Goal: Task Accomplishment & Management: Manage account settings

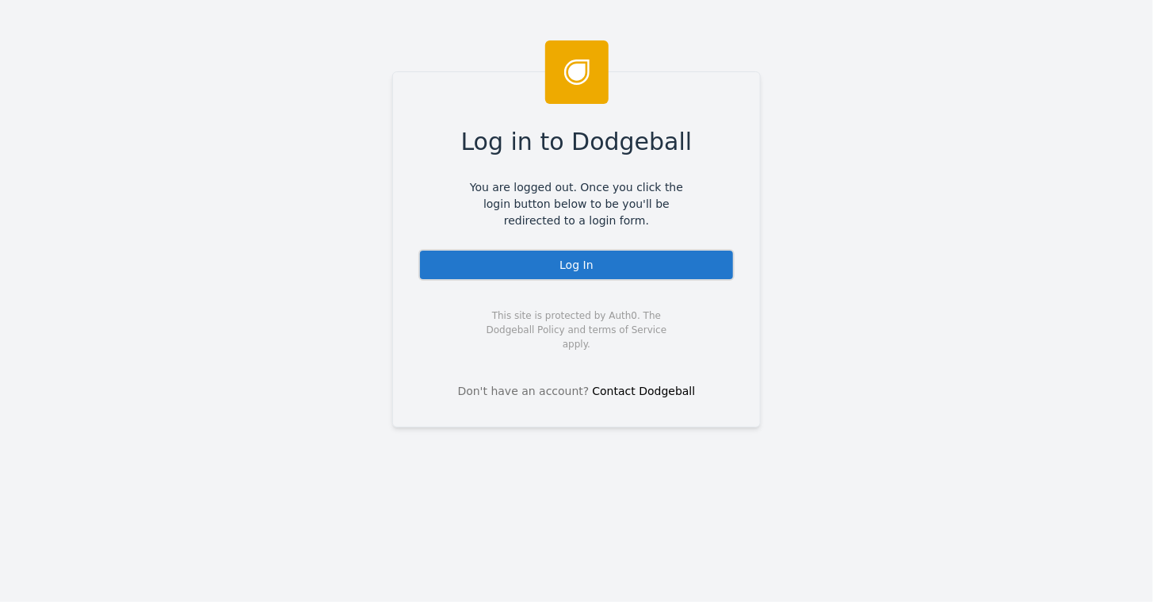
click at [575, 271] on div "Log In" at bounding box center [577, 265] width 316 height 32
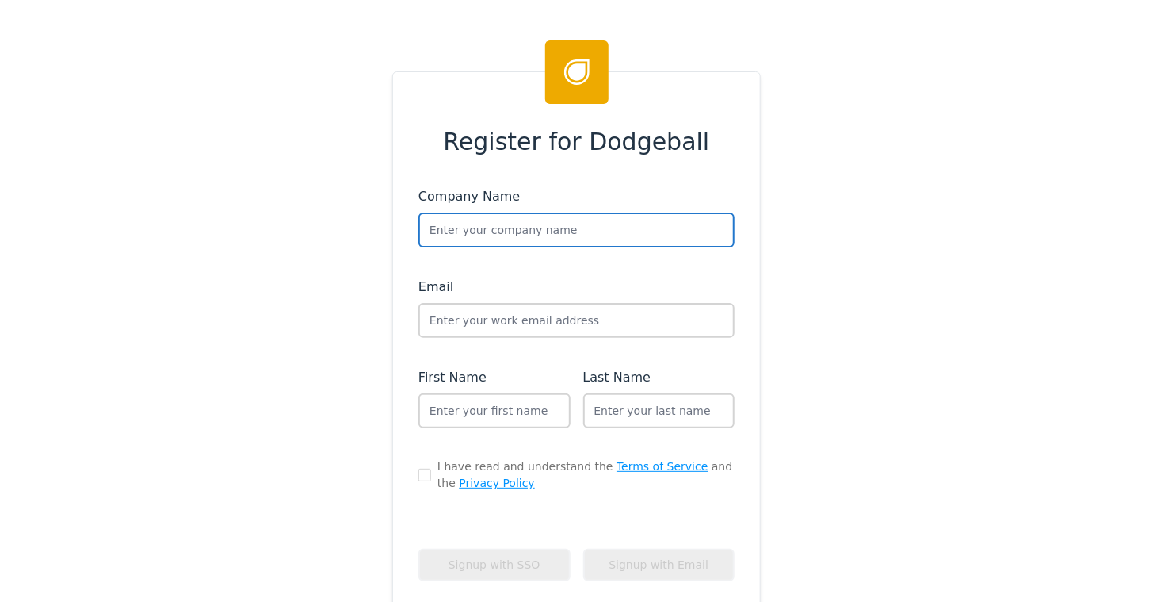
click at [456, 239] on input "text" at bounding box center [577, 229] width 316 height 35
type input "Houzz"
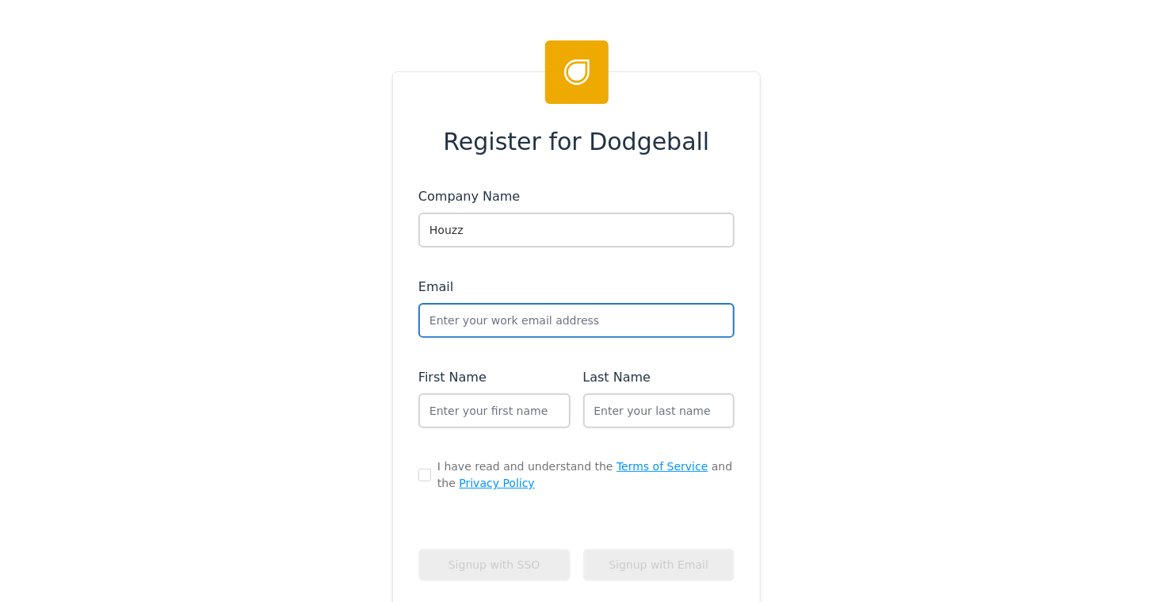
type input "support+houzz@dodgeballhq.com"
type input "Dodgeball"
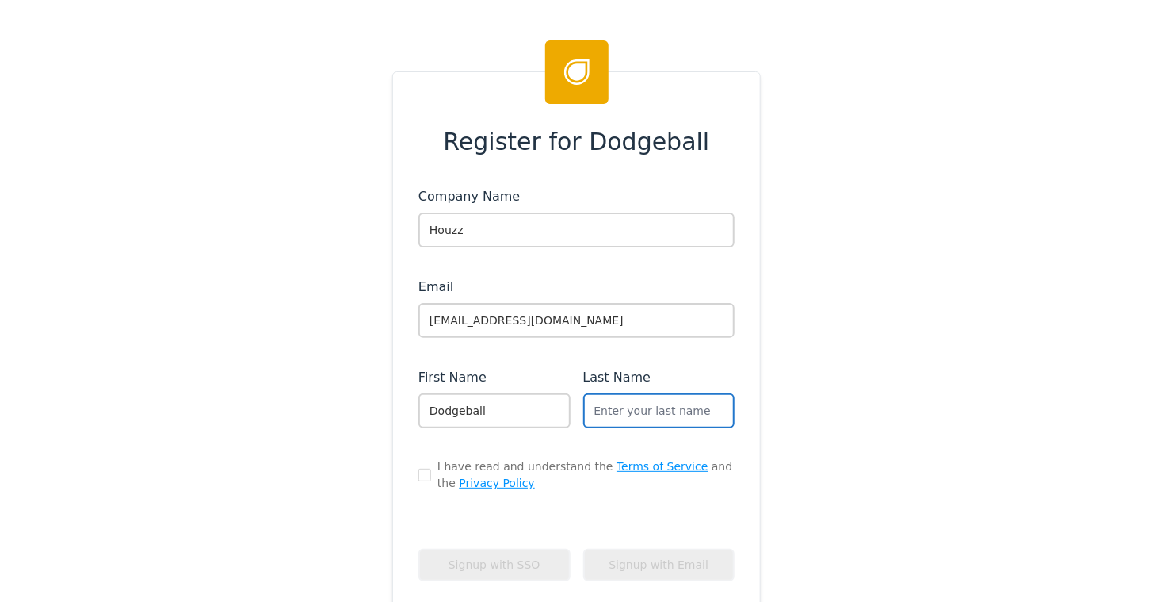
type input "Support"
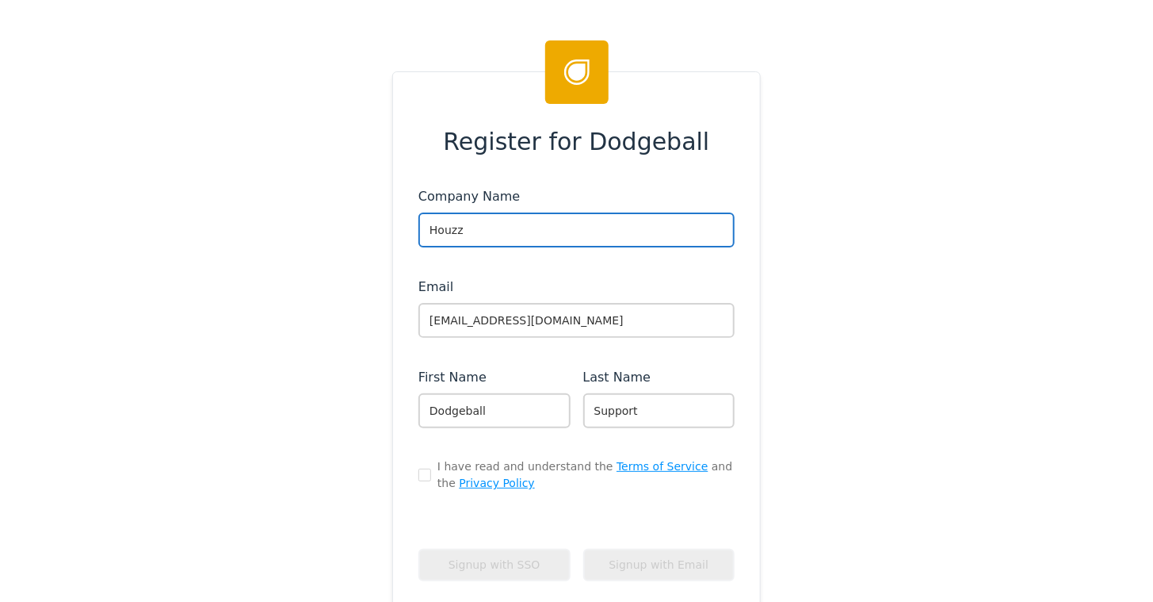
type input "Houzz"
click at [419, 474] on input "checkbox" at bounding box center [425, 475] width 13 height 13
checkbox input "true"
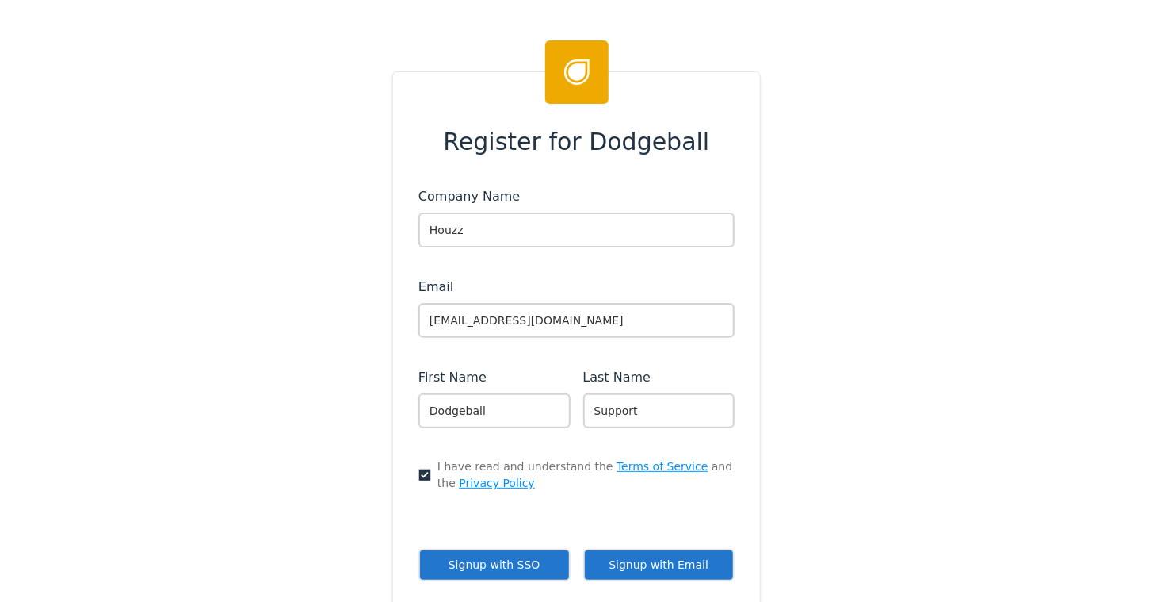
click at [503, 557] on button "Signup with SSO" at bounding box center [495, 565] width 152 height 33
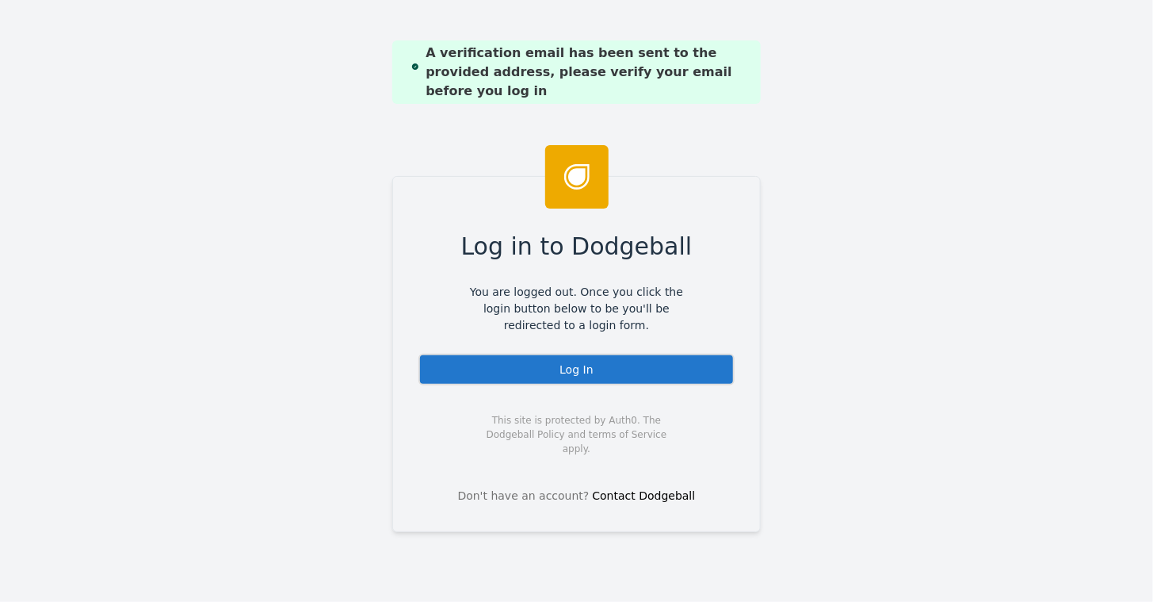
click at [574, 361] on div "Log In" at bounding box center [577, 370] width 316 height 32
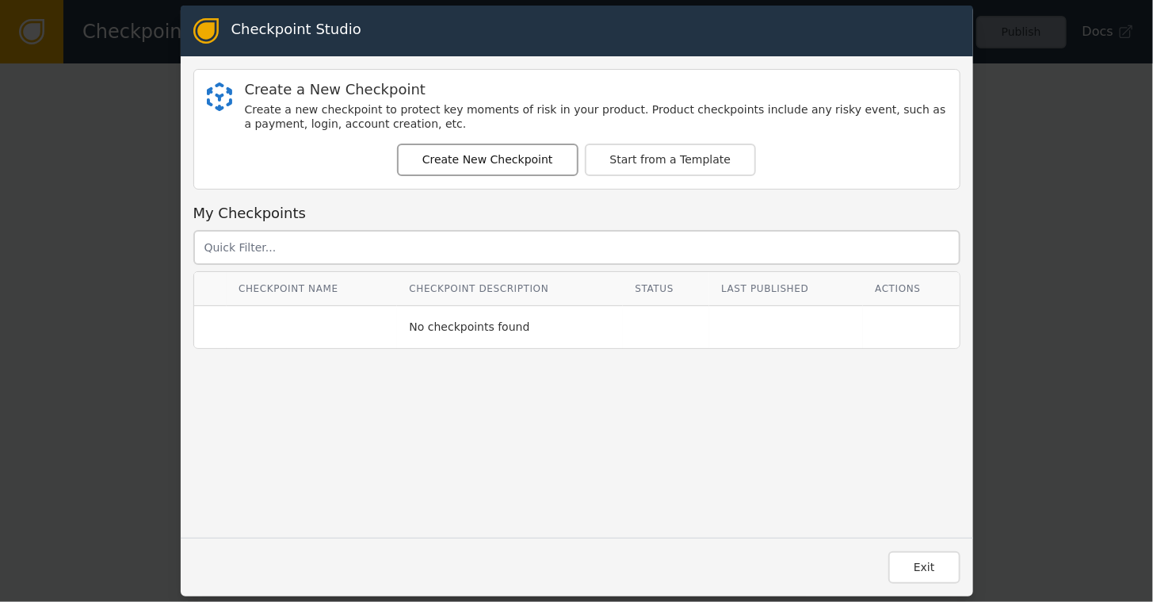
click at [471, 151] on button "Create New Checkpoint" at bounding box center [488, 159] width 182 height 33
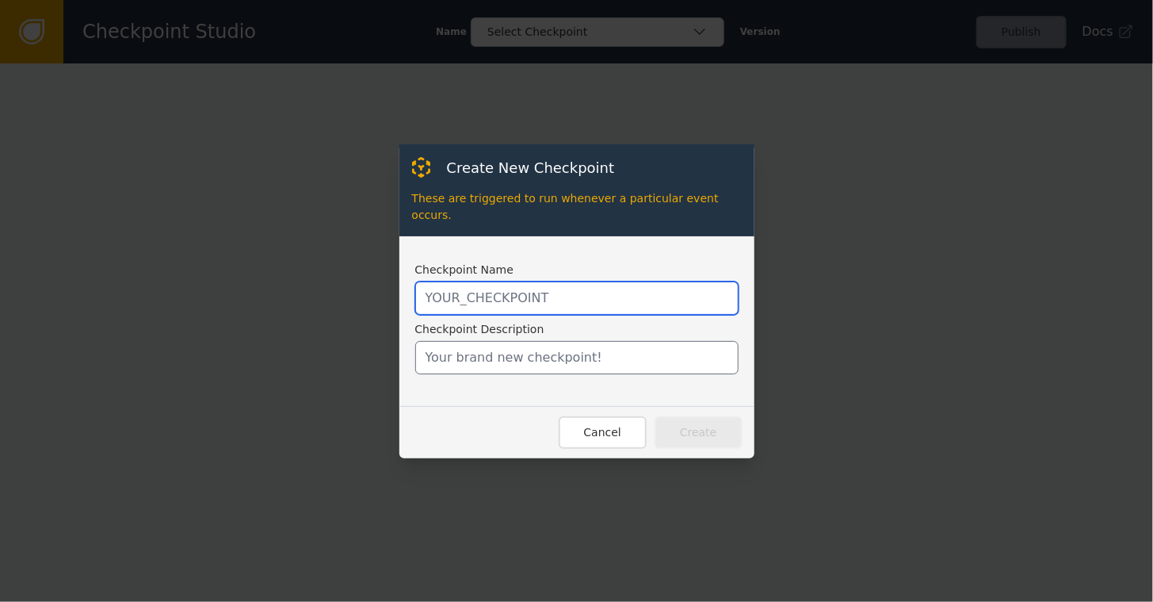
click at [461, 292] on input "text" at bounding box center [576, 297] width 323 height 33
type input "SHOPIFY_CREATE_ORDER"
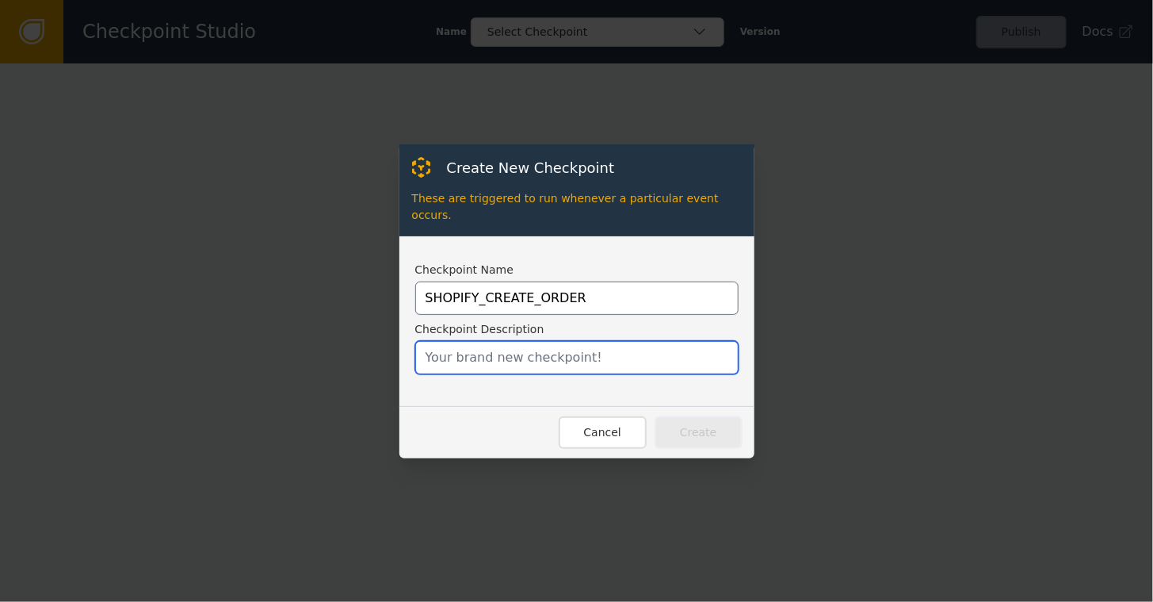
click at [471, 357] on input "text" at bounding box center [576, 357] width 323 height 33
type input "C"
type input "Checkpoint for Shopify orders"
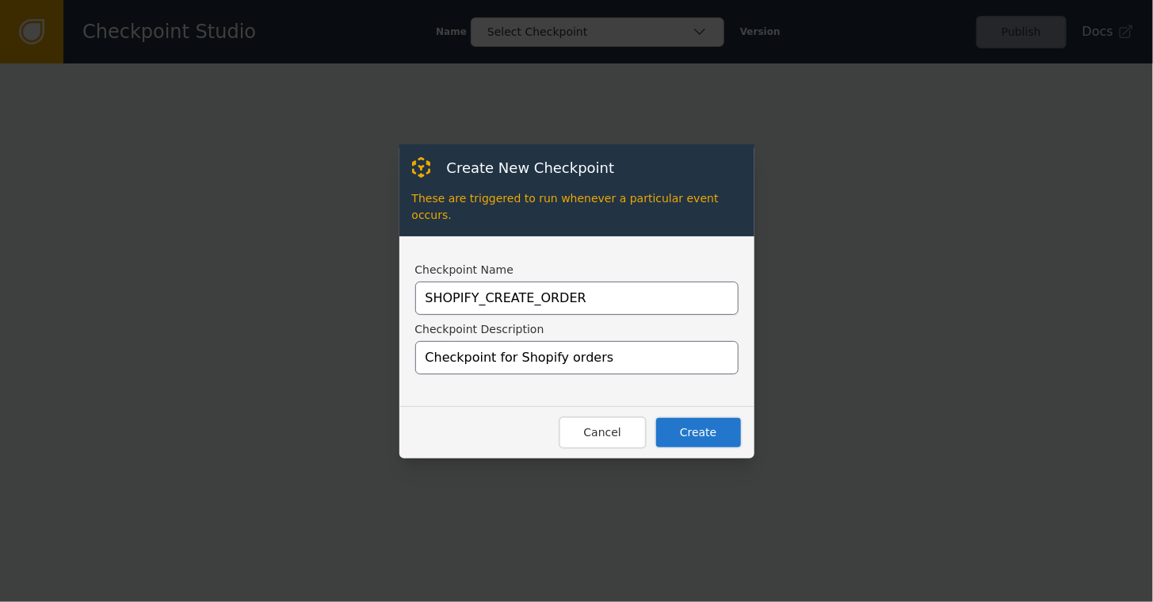
click at [698, 416] on button "Create" at bounding box center [699, 432] width 88 height 33
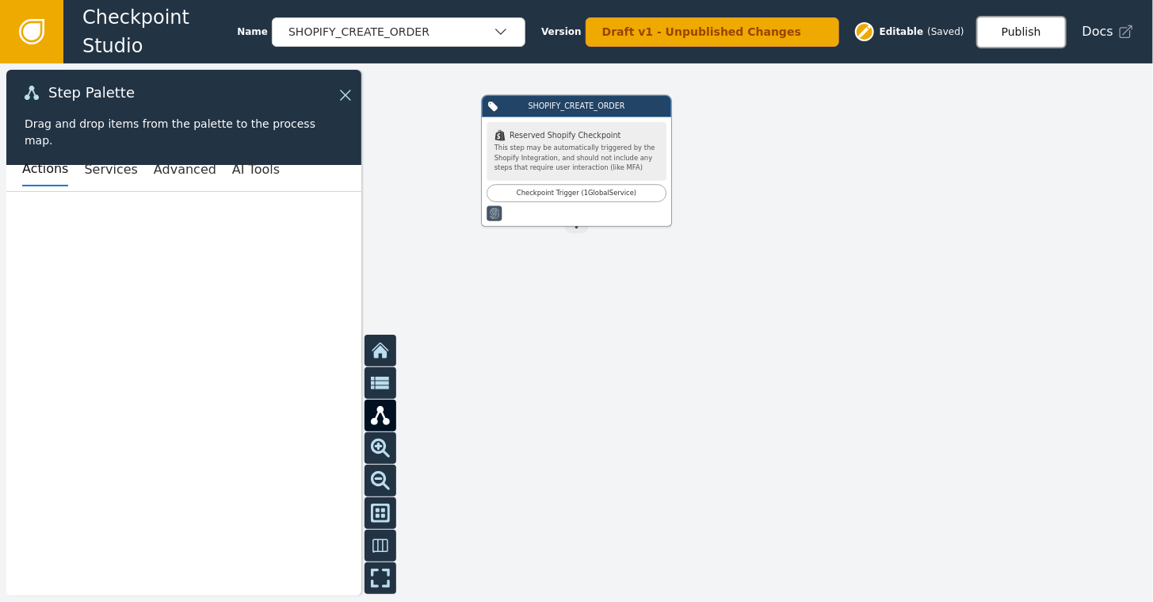
click at [1016, 29] on button "Publish" at bounding box center [1022, 32] width 90 height 33
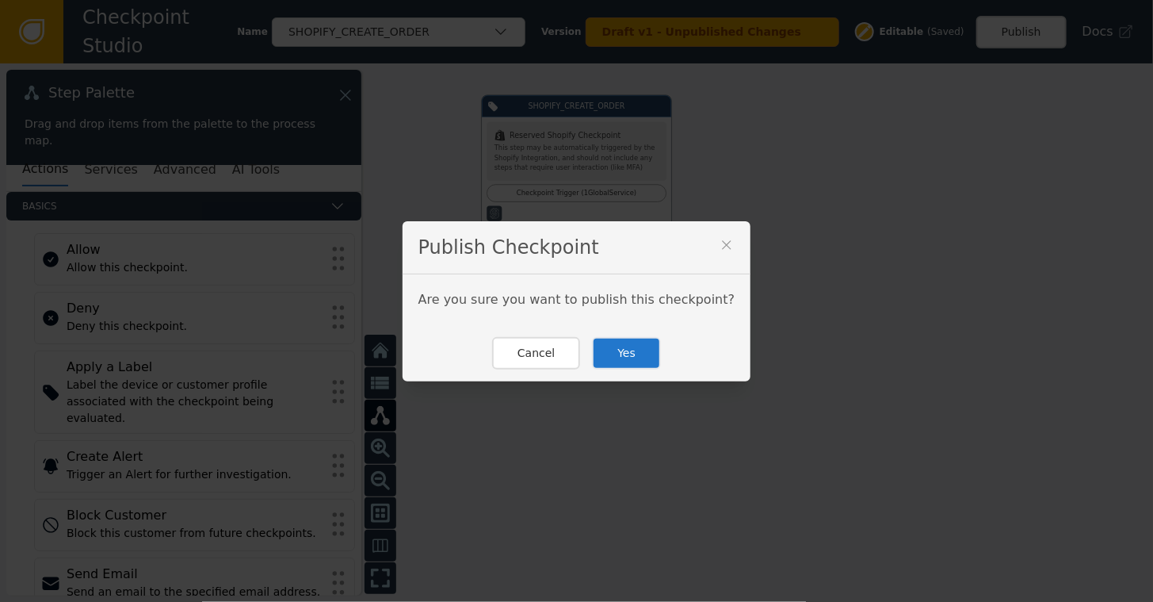
click at [625, 358] on button "Yes" at bounding box center [626, 353] width 69 height 33
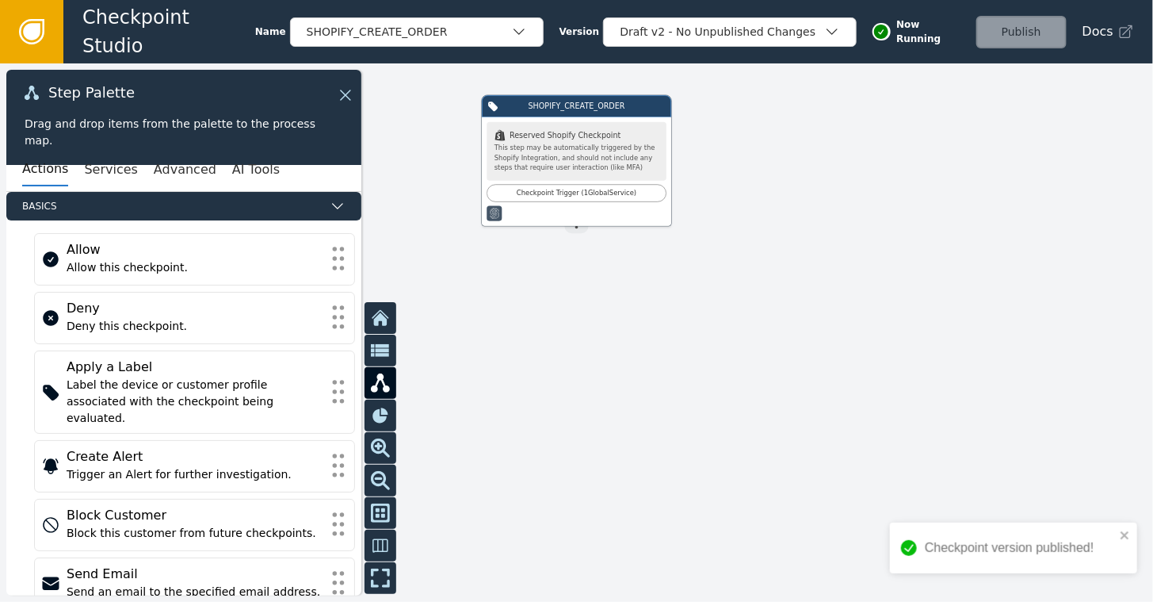
click at [34, 29] on icon at bounding box center [31, 31] width 17 height 17
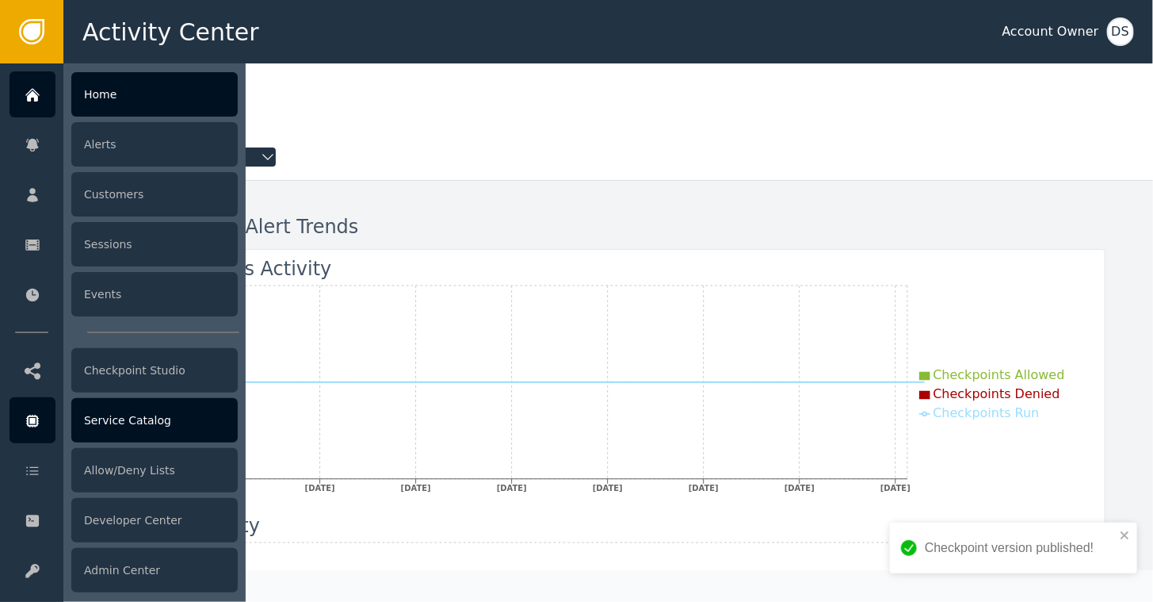
click at [128, 424] on div "Service Catalog" at bounding box center [154, 420] width 166 height 44
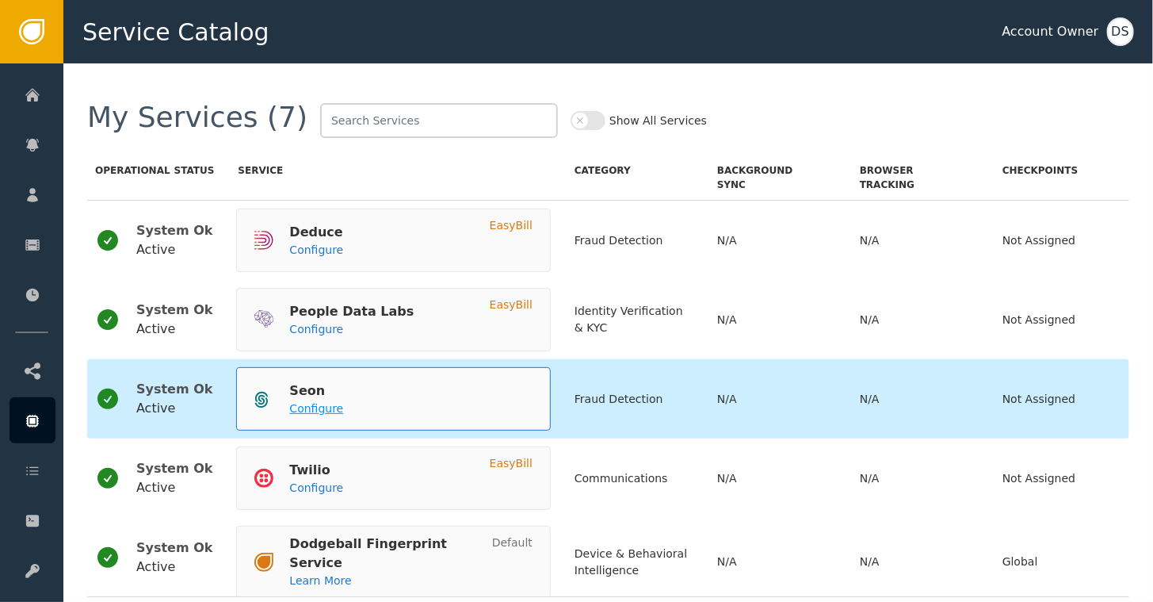
click at [306, 400] on div "Configure" at bounding box center [316, 408] width 54 height 17
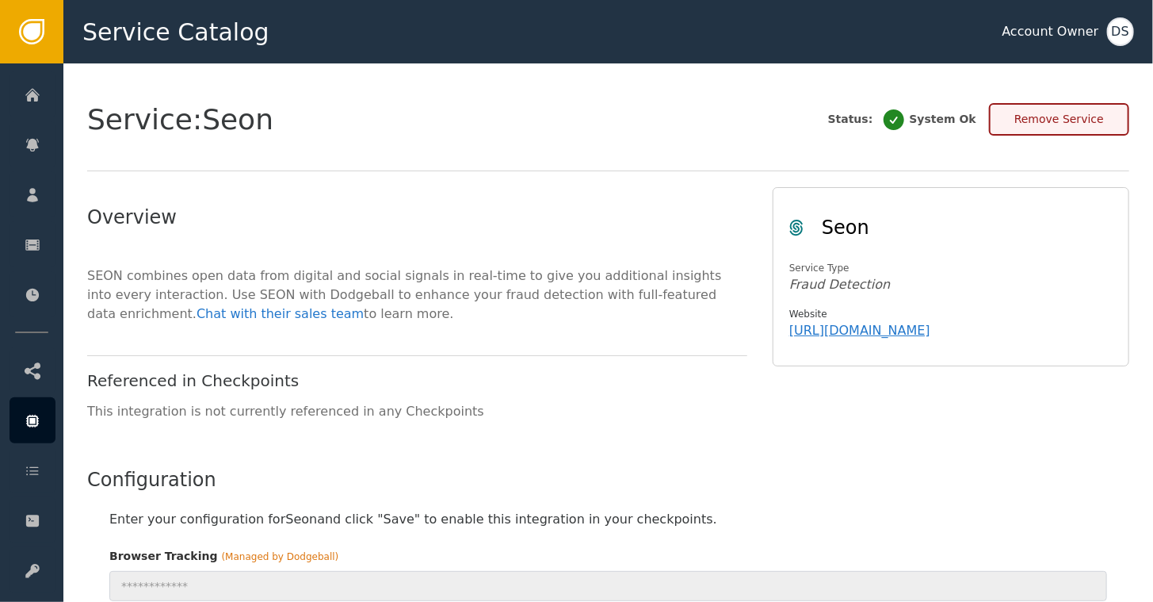
click at [1052, 128] on button "Remove Service" at bounding box center [1059, 119] width 140 height 33
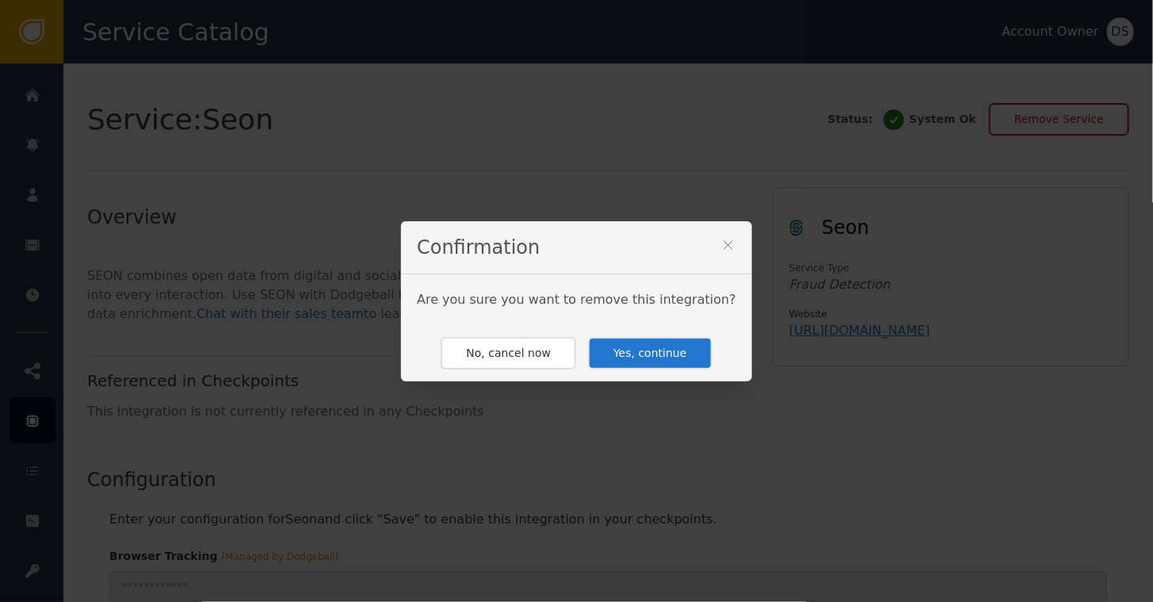
click at [649, 358] on button "Yes, continue" at bounding box center [650, 353] width 124 height 33
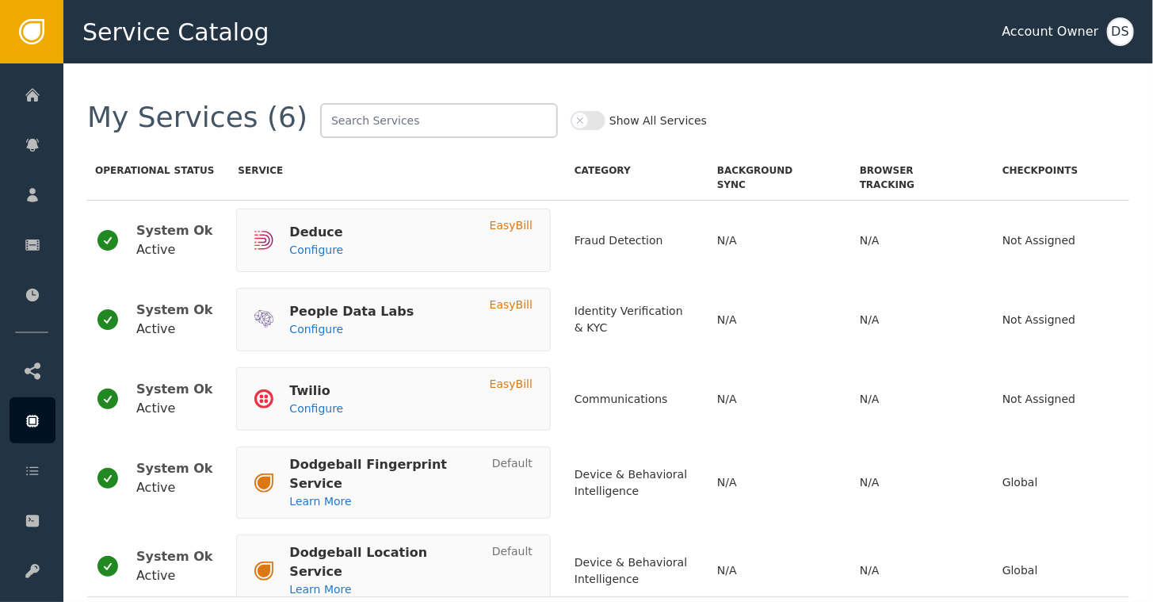
click at [571, 124] on button "Show All Services" at bounding box center [588, 120] width 35 height 19
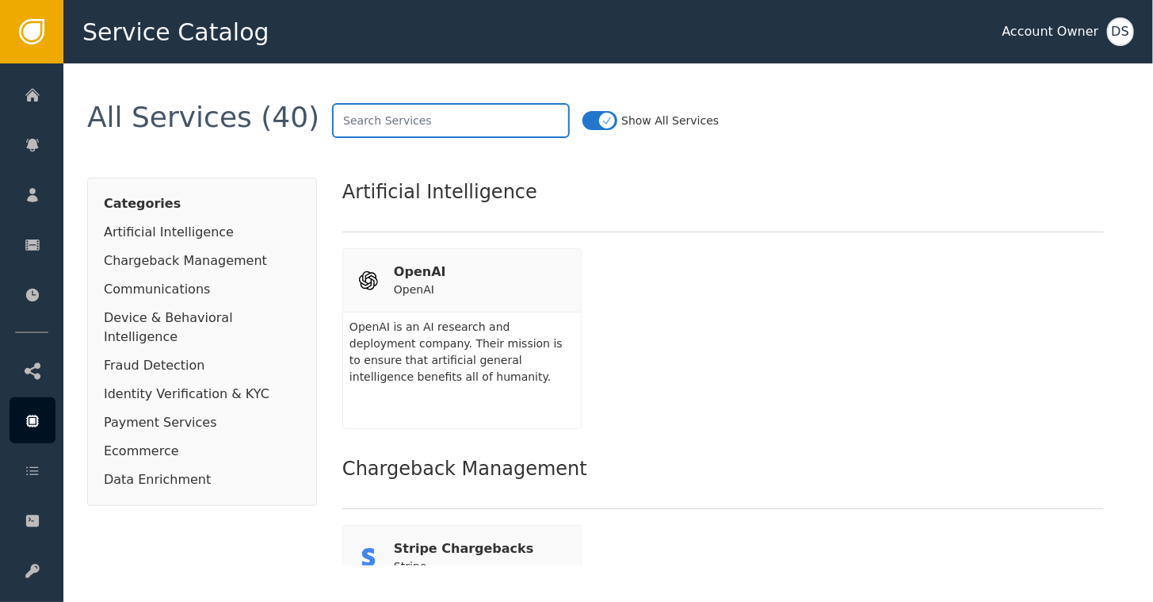
click at [405, 121] on input "text" at bounding box center [451, 120] width 238 height 35
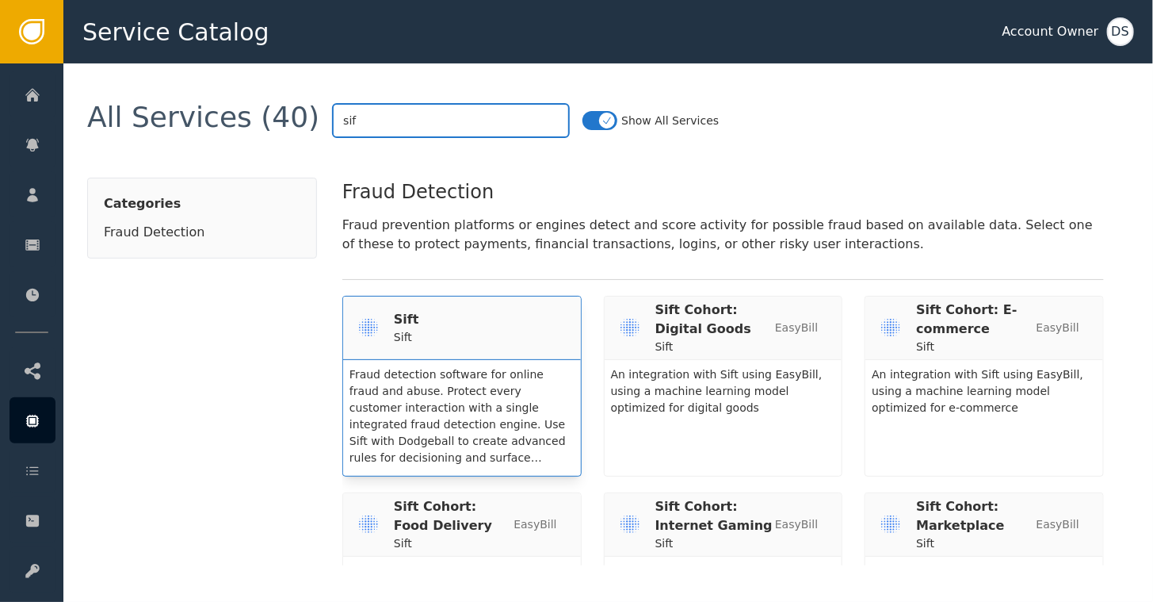
type input "sif"
click at [403, 313] on div "Sift" at bounding box center [406, 319] width 25 height 19
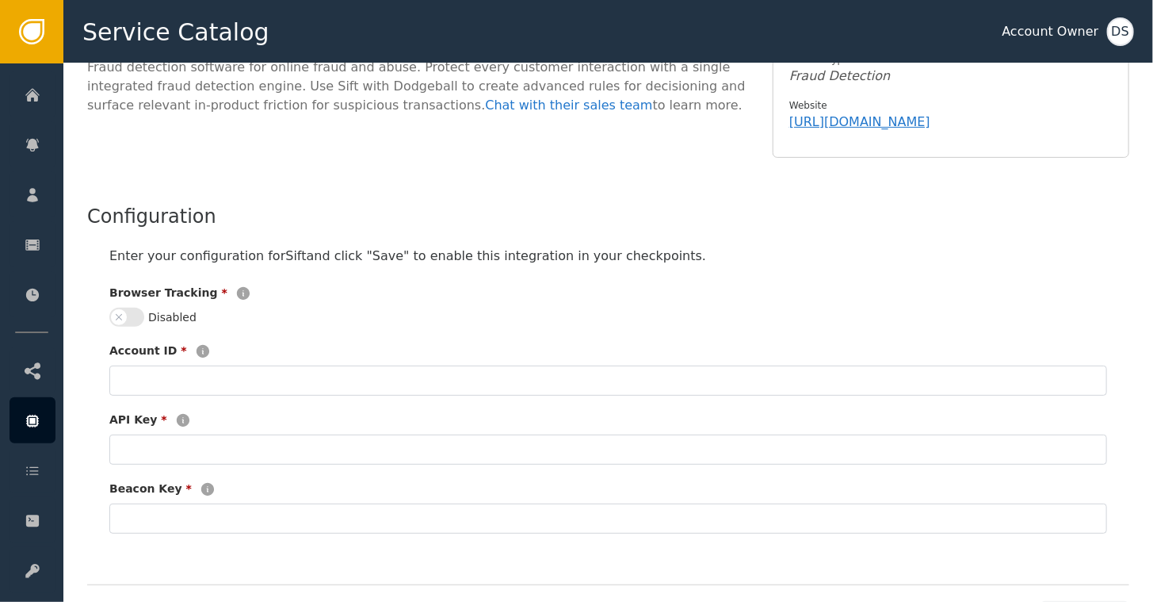
scroll to position [272, 0]
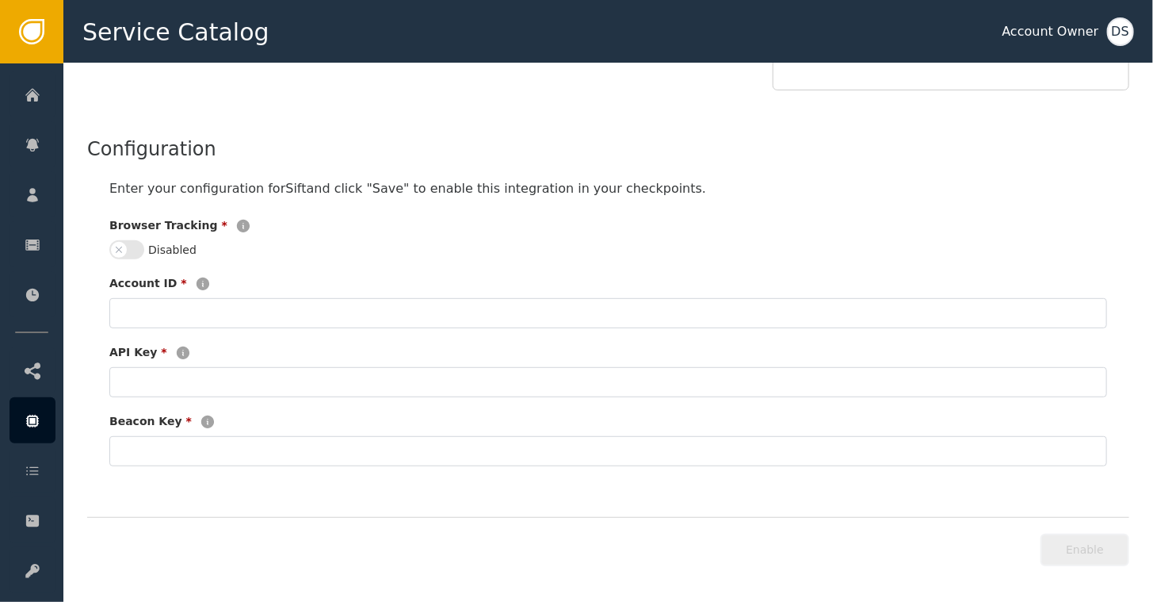
click at [138, 246] on button "Disabled" at bounding box center [126, 249] width 35 height 19
click at [149, 306] on input "text" at bounding box center [608, 313] width 998 height 30
paste input "687020049195d332479a62c4"
type input "687020049195d332479a62c4"
click at [183, 375] on input "text" at bounding box center [608, 382] width 998 height 30
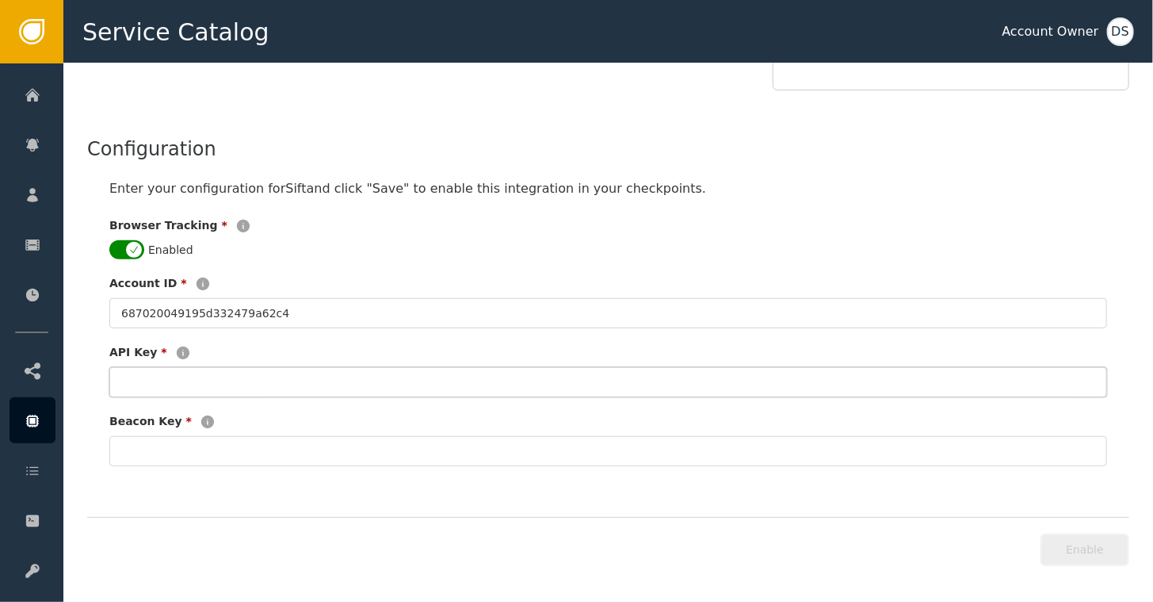
paste input "42a9a02338d09df0"
type input "42a9a02338d09df0"
click at [130, 446] on input "text" at bounding box center [608, 451] width 998 height 30
paste input "df0dd7f588"
type input "df0dd7f588"
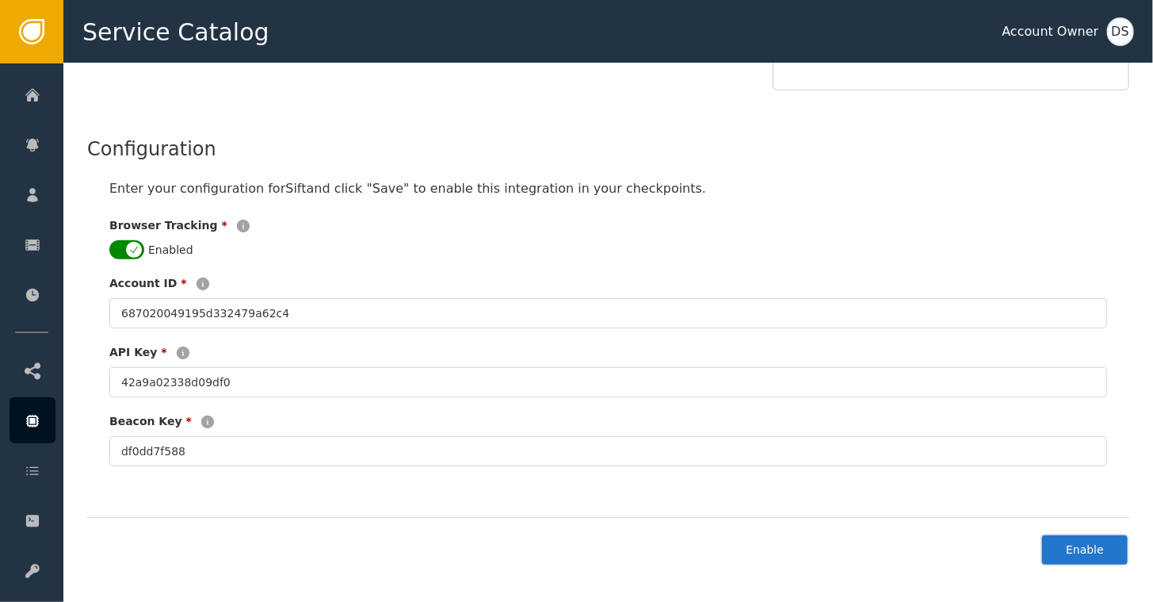
click at [1072, 549] on button "Enable" at bounding box center [1085, 550] width 89 height 33
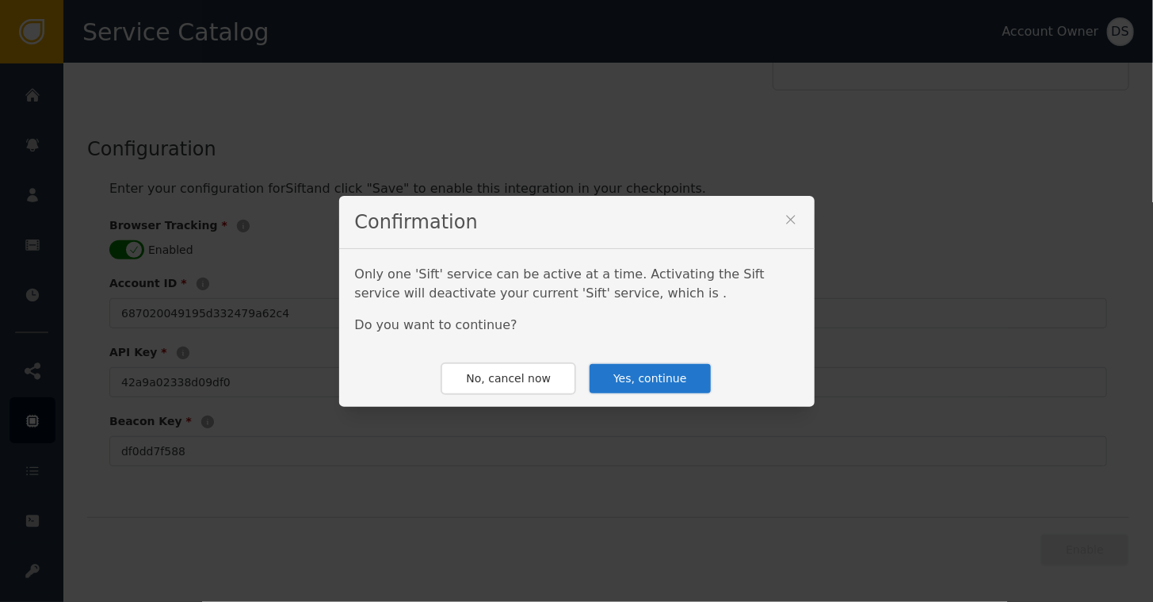
click at [683, 372] on button "Yes, continue" at bounding box center [650, 378] width 124 height 33
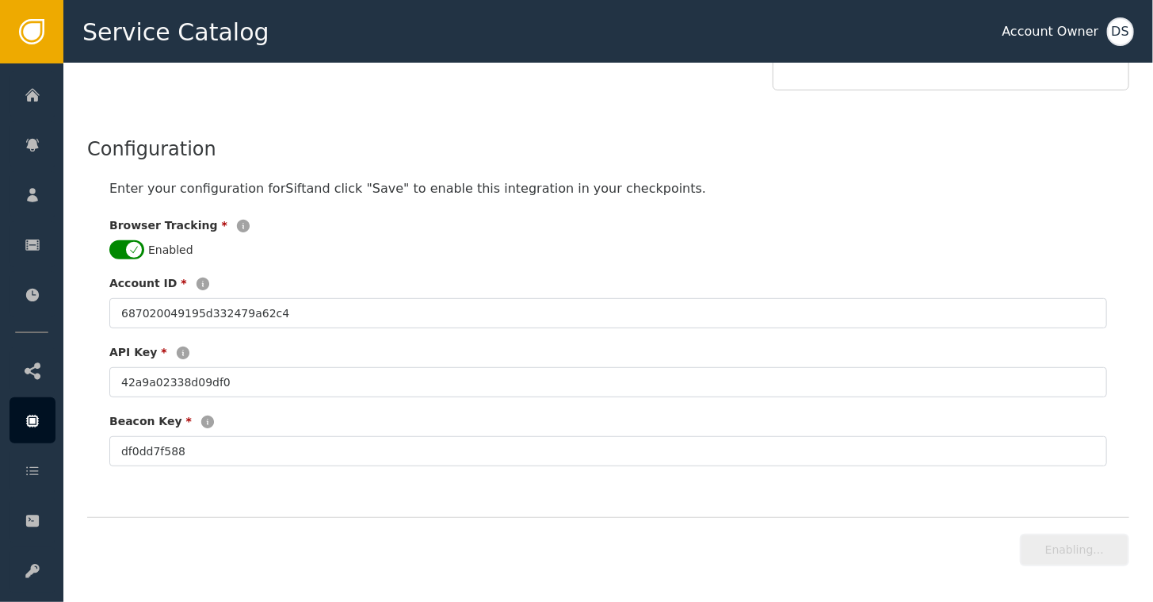
type input "**********"
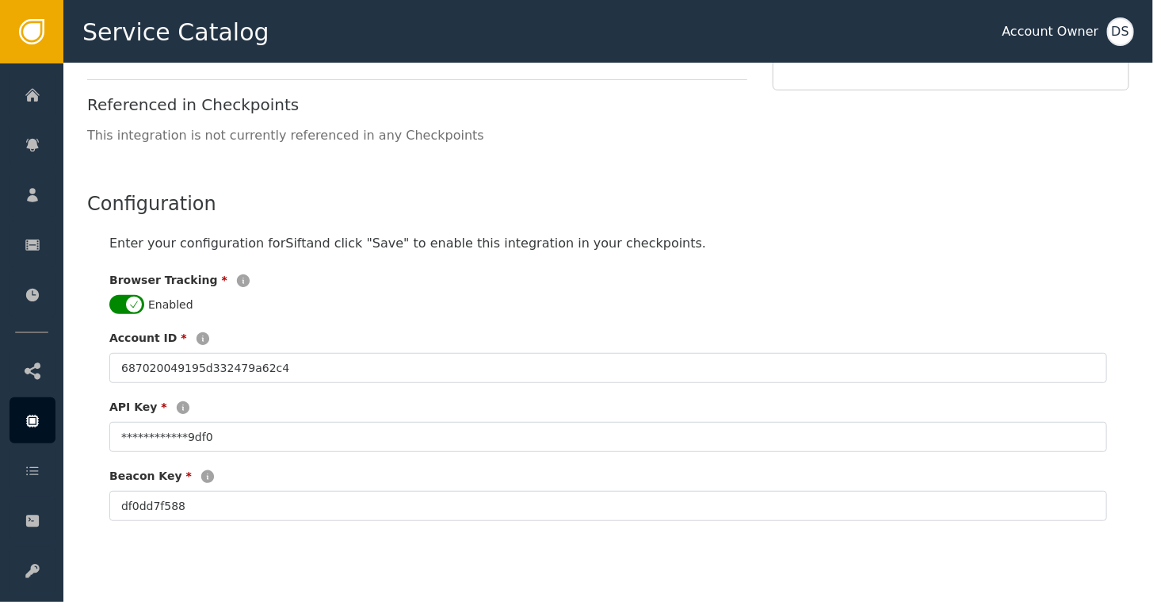
click at [1119, 35] on div "DS" at bounding box center [1120, 31] width 27 height 29
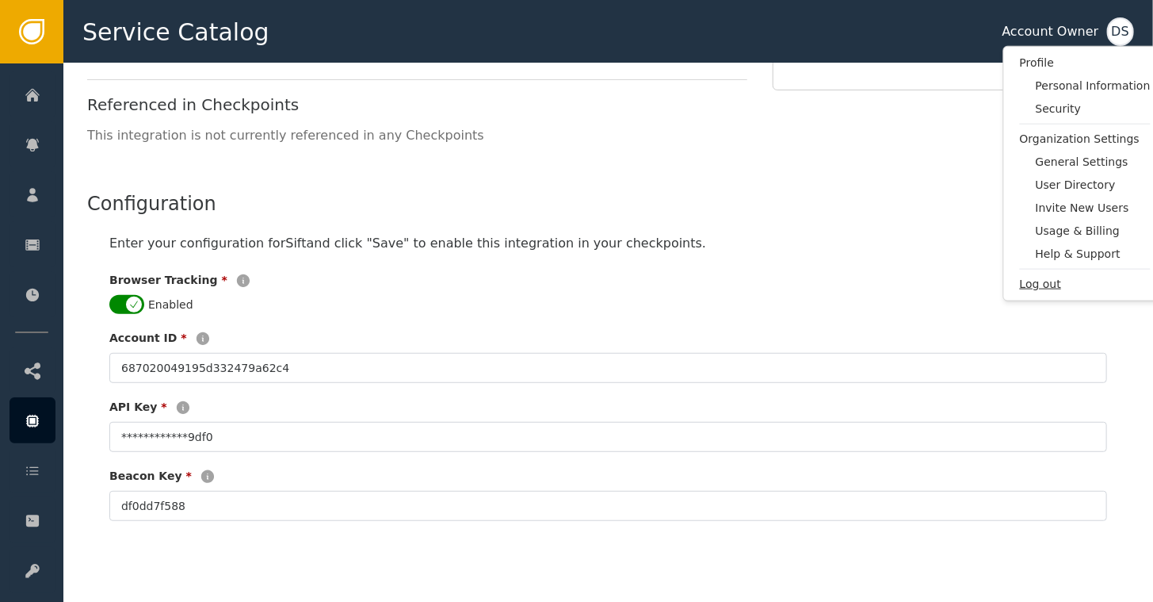
click at [1044, 285] on span "Log out" at bounding box center [1085, 284] width 131 height 17
